Goal: Task Accomplishment & Management: Manage account settings

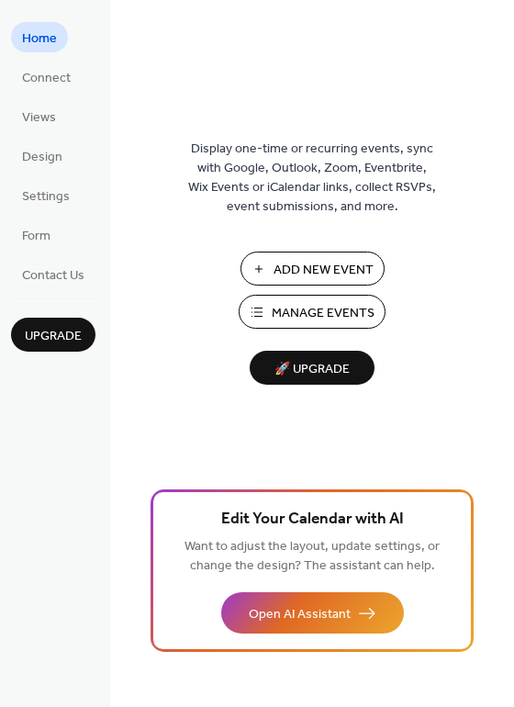
click at [341, 305] on span "Manage Events" at bounding box center [323, 313] width 103 height 19
click at [47, 108] on span "Views" at bounding box center [39, 117] width 34 height 19
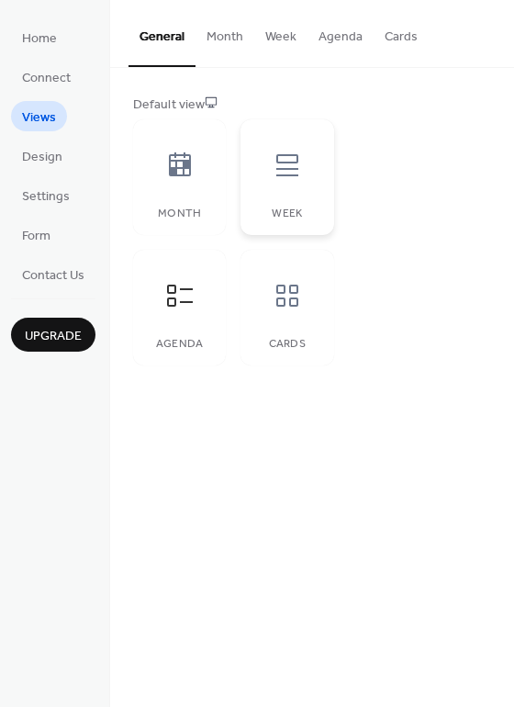
click at [275, 160] on icon at bounding box center [287, 164] width 29 height 29
click at [181, 307] on icon at bounding box center [179, 295] width 29 height 29
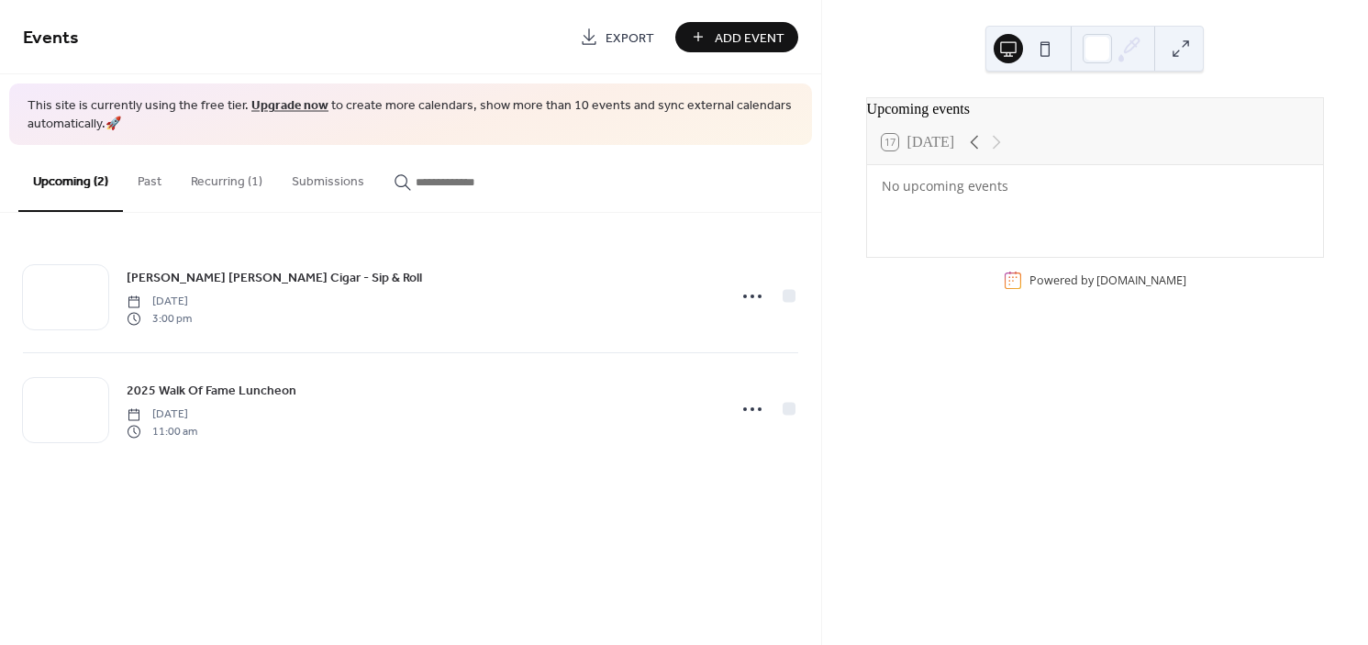
click at [251, 185] on button "Recurring (1)" at bounding box center [226, 177] width 101 height 65
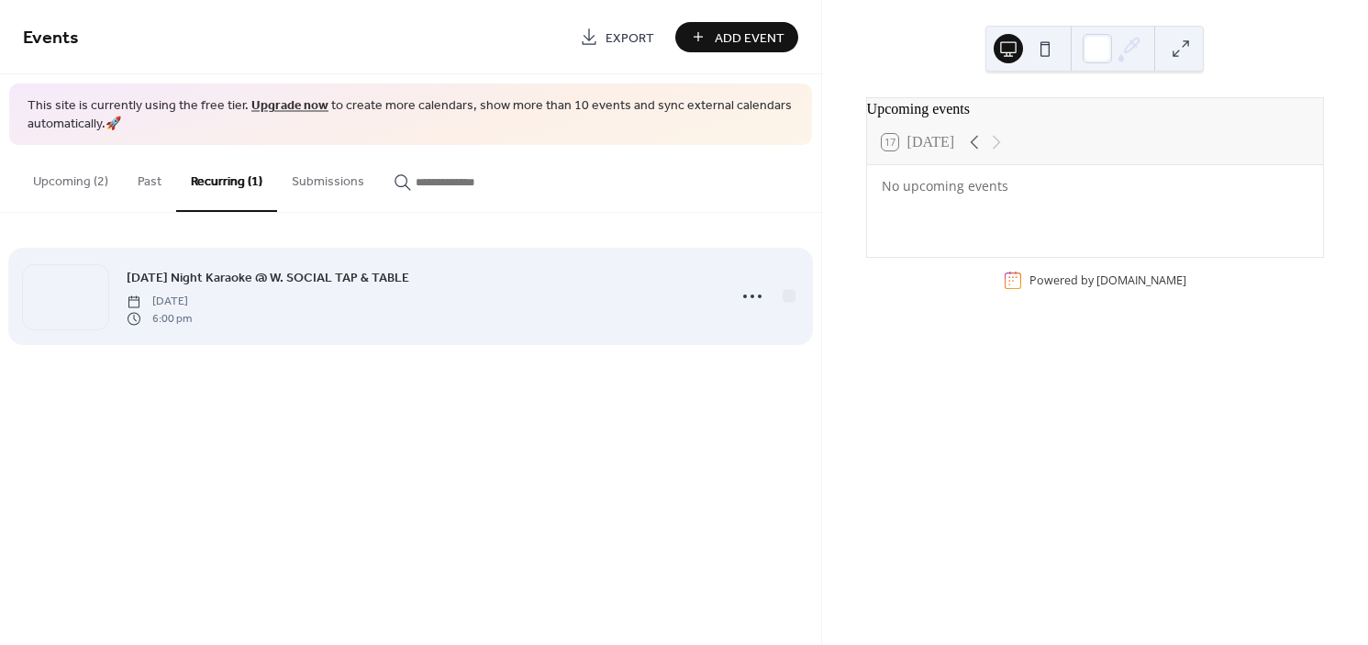
click at [292, 277] on span "[DATE] Night Karaoke @ W. SOCIAL TAP & TABLE" at bounding box center [268, 278] width 283 height 19
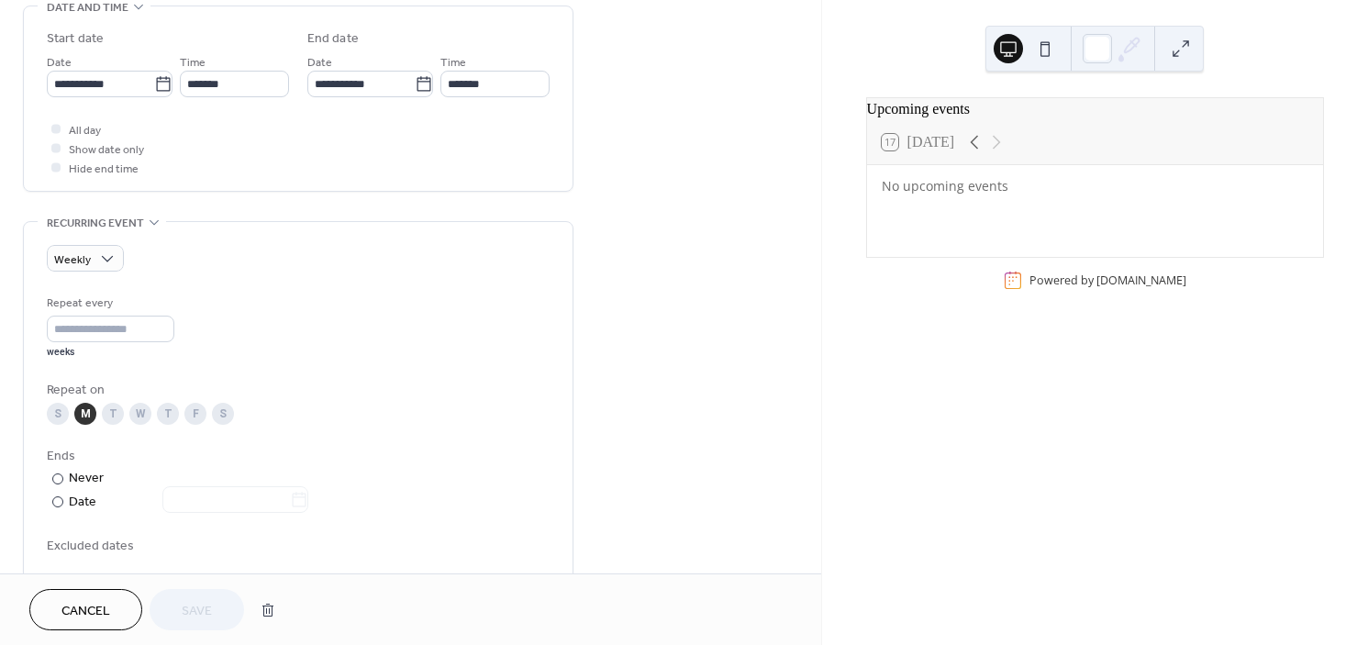
scroll to position [537, 0]
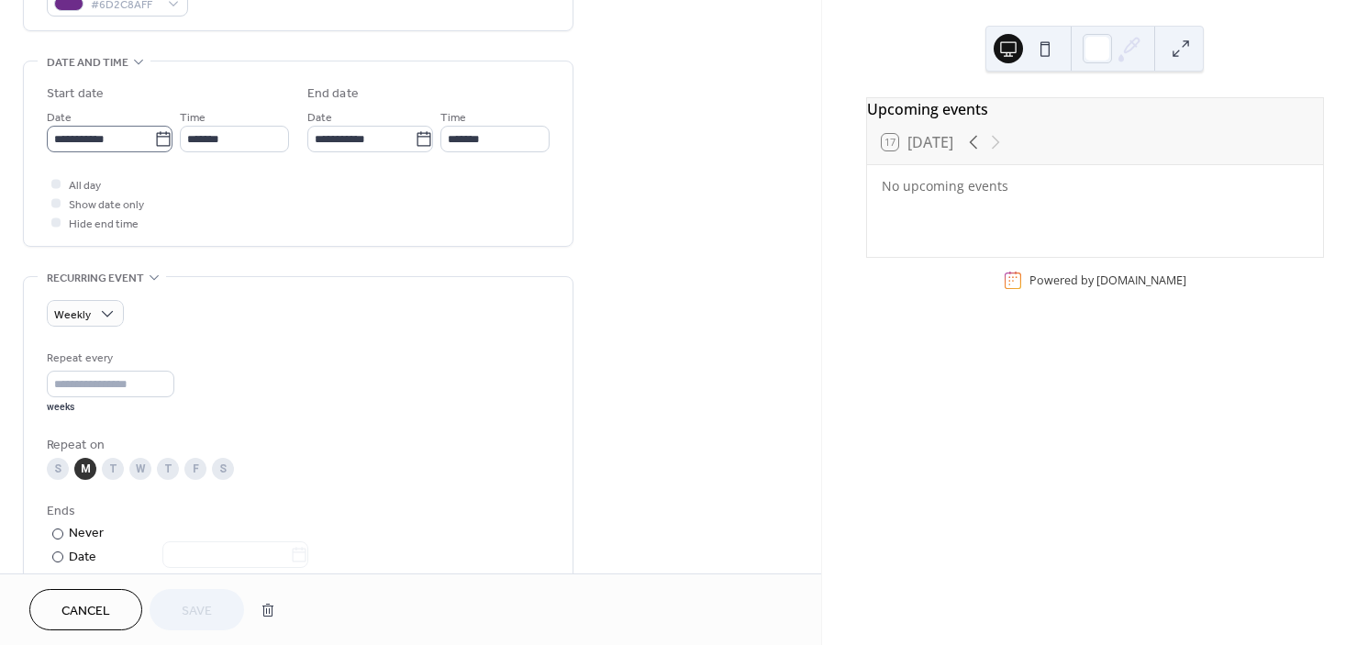
click at [157, 144] on icon at bounding box center [163, 139] width 18 height 18
click at [154, 144] on input "**********" at bounding box center [100, 139] width 107 height 27
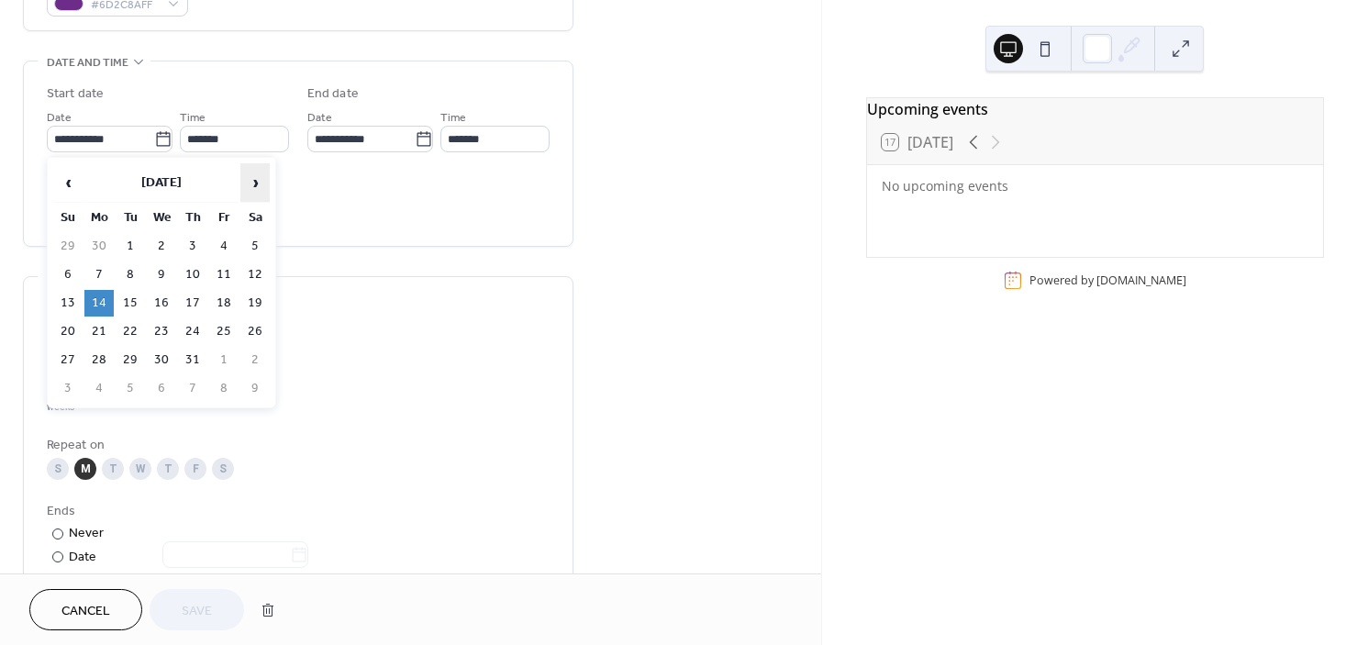
click at [257, 182] on span "›" at bounding box center [255, 182] width 28 height 37
click at [59, 179] on span "‹" at bounding box center [68, 182] width 28 height 37
click at [260, 180] on span "›" at bounding box center [255, 182] width 28 height 37
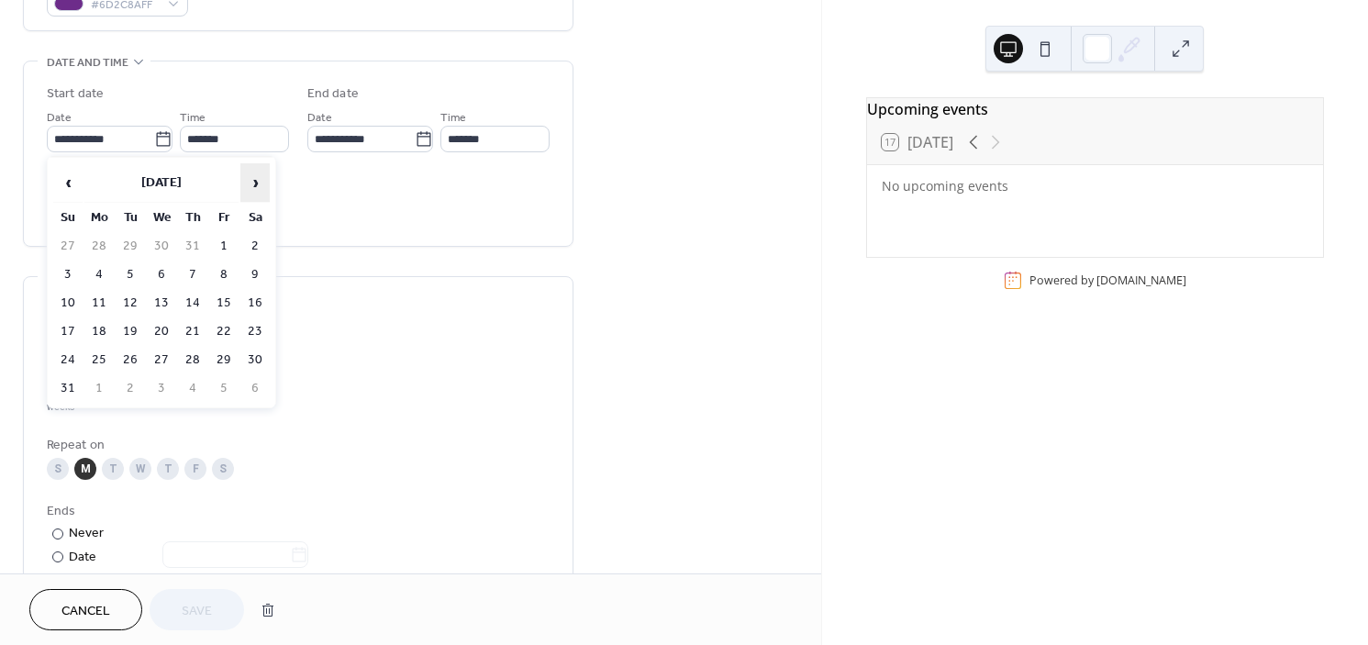
click at [260, 180] on span "›" at bounding box center [255, 182] width 28 height 37
click at [95, 330] on td "22" at bounding box center [98, 331] width 29 height 27
type input "**********"
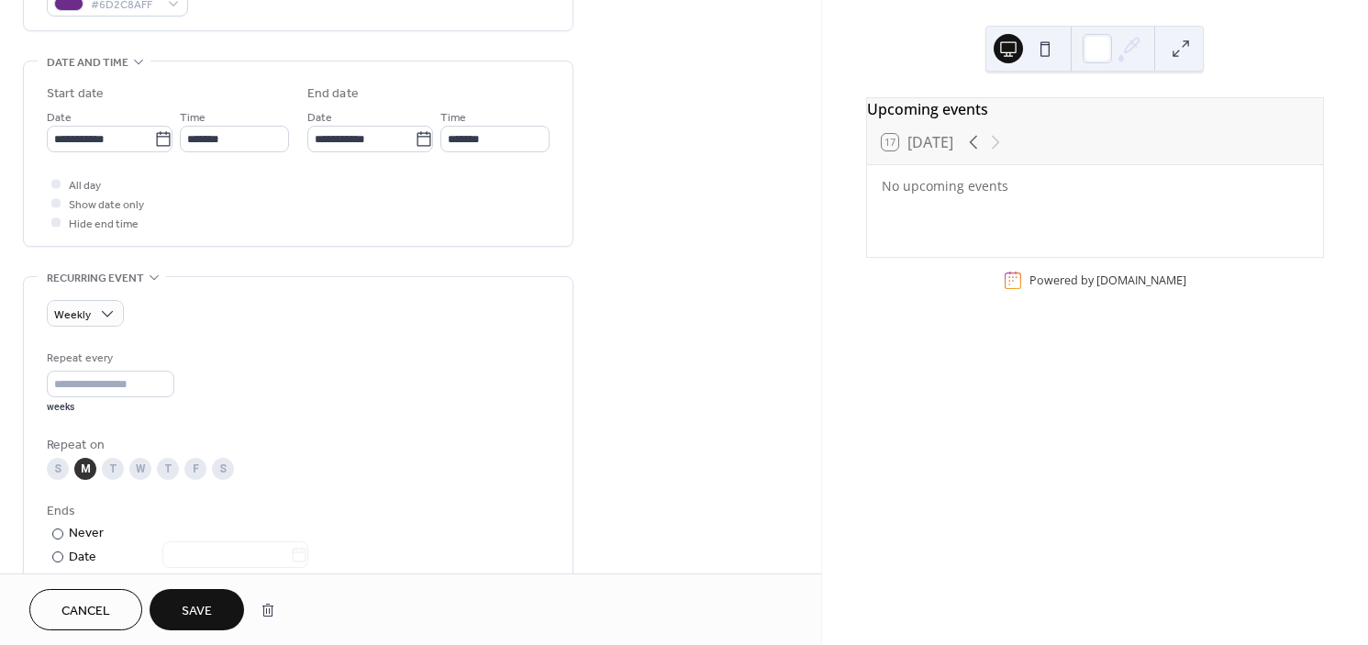
click at [202, 608] on span "Save" at bounding box center [197, 611] width 30 height 19
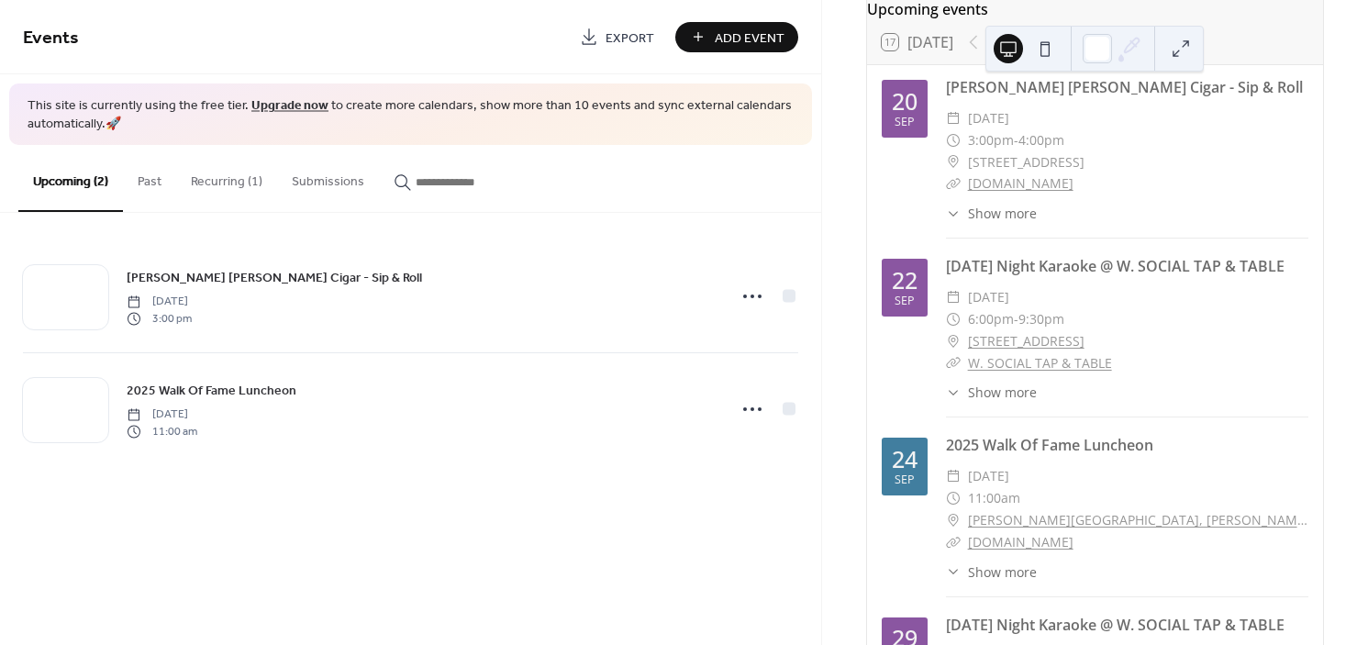
scroll to position [88, 0]
